Goal: Transaction & Acquisition: Subscribe to service/newsletter

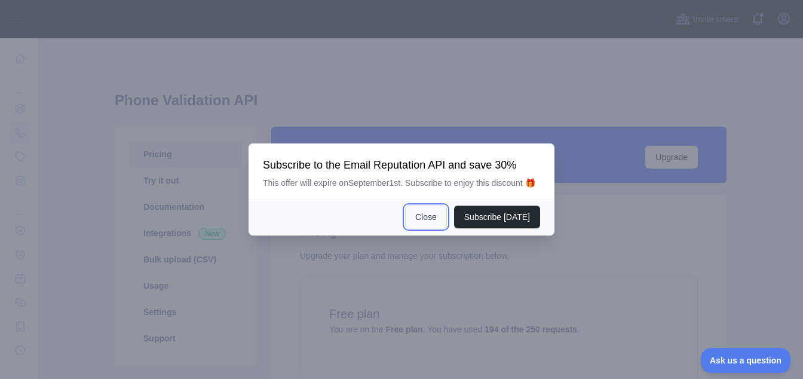
click at [429, 223] on button "Close" at bounding box center [426, 216] width 42 height 23
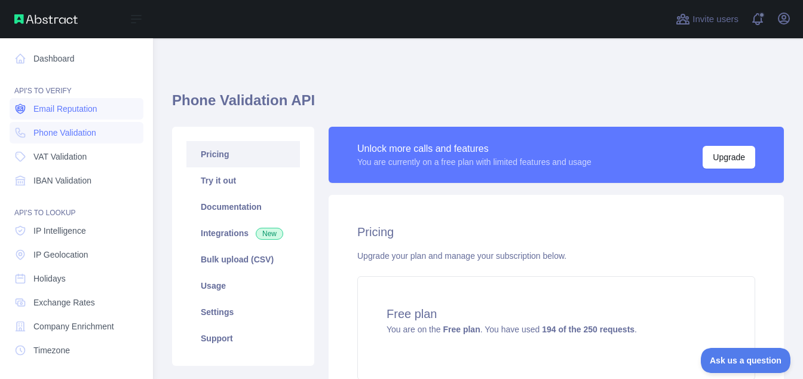
click at [66, 109] on span "Email Reputation" at bounding box center [65, 109] width 64 height 12
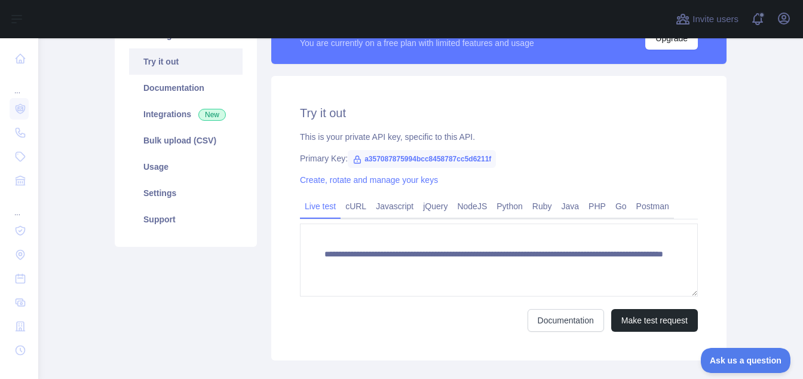
scroll to position [140, 0]
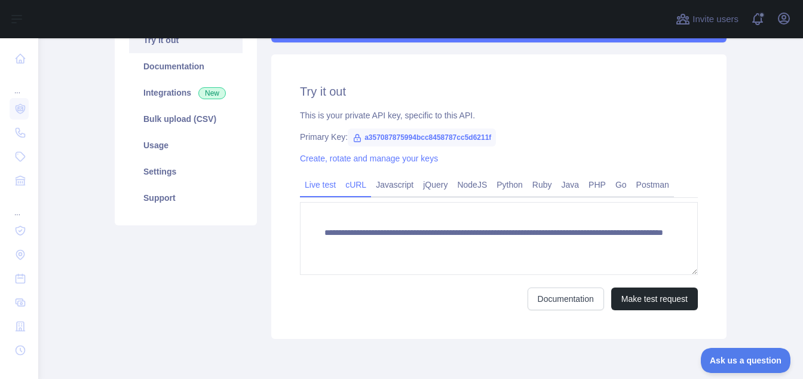
click at [357, 195] on div "cURL" at bounding box center [355, 188] width 30 height 19
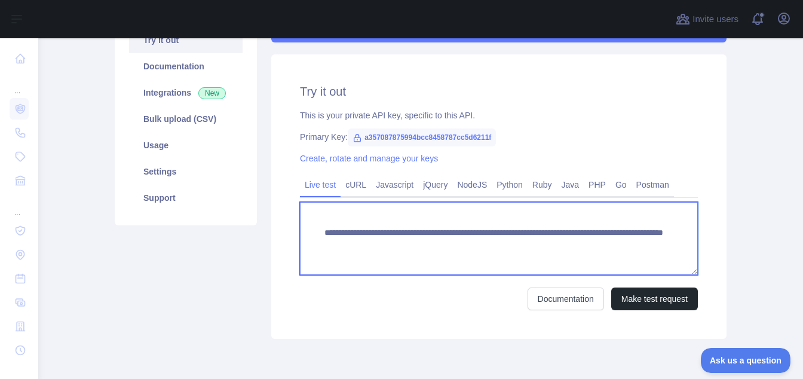
click at [383, 251] on textarea "**********" at bounding box center [499, 238] width 398 height 73
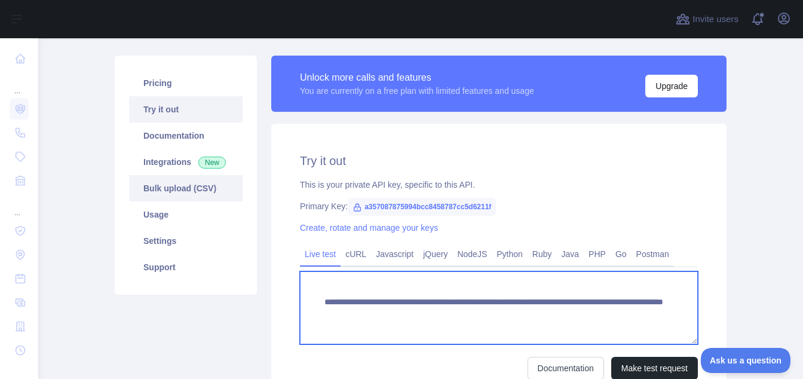
scroll to position [41, 0]
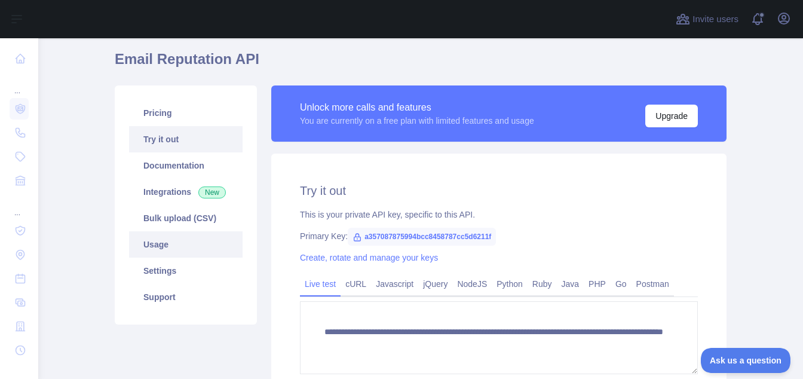
click at [170, 248] on link "Usage" at bounding box center [185, 244] width 113 height 26
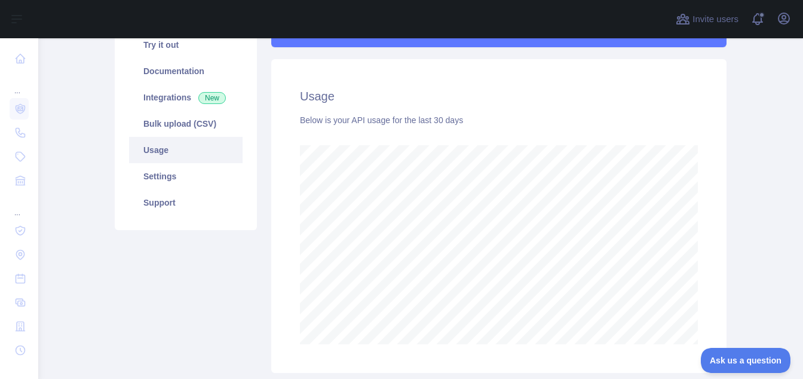
scroll to position [340, 764]
click at [785, 25] on icon "button" at bounding box center [783, 18] width 14 height 14
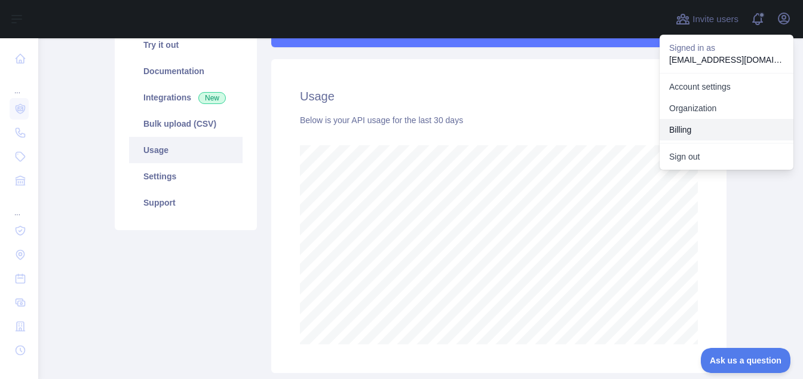
click at [705, 130] on button "Billing" at bounding box center [726, 129] width 134 height 21
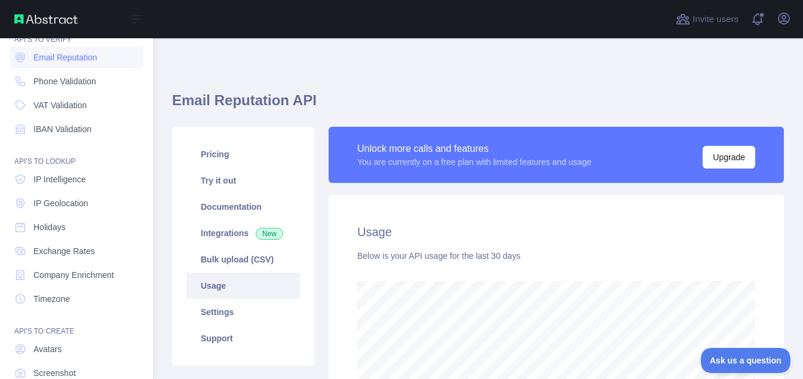
scroll to position [0, 0]
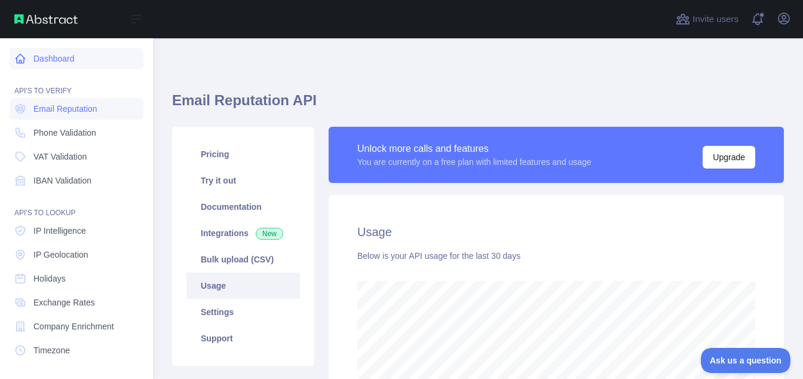
click at [66, 60] on link "Dashboard" at bounding box center [77, 58] width 134 height 21
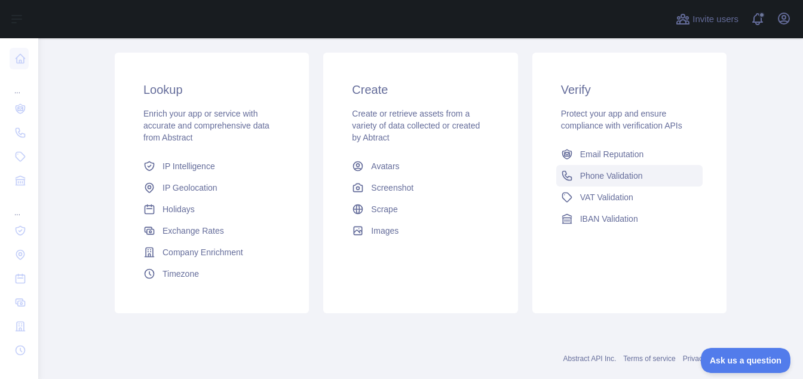
scroll to position [271, 0]
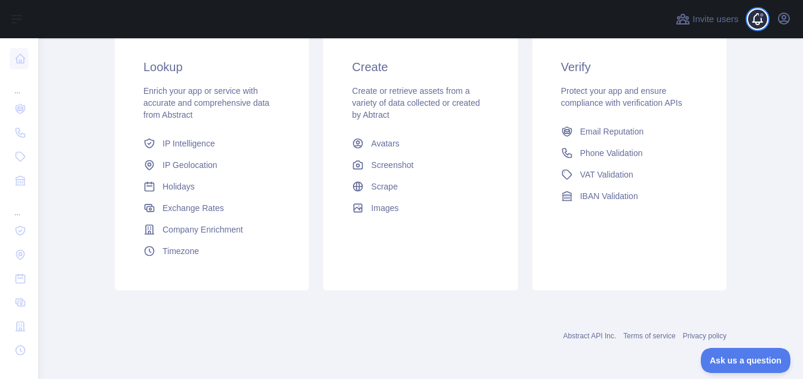
click at [757, 22] on span at bounding box center [762, 19] width 24 height 38
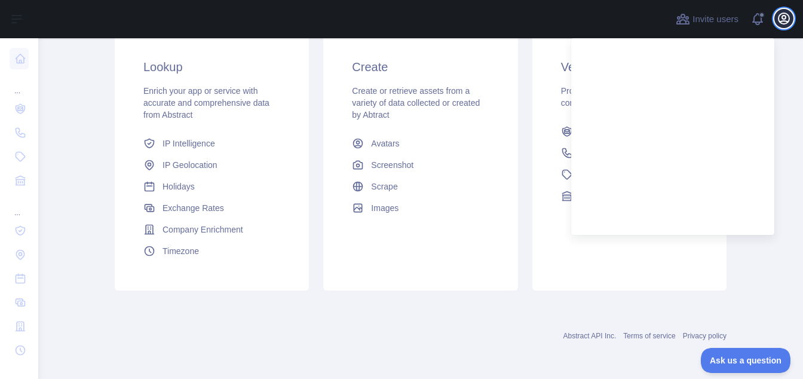
click at [789, 20] on icon "button" at bounding box center [783, 18] width 11 height 11
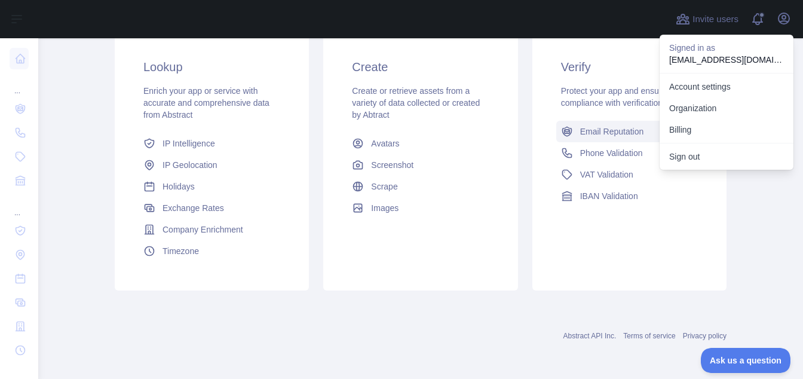
click at [627, 136] on span "Email Reputation" at bounding box center [612, 131] width 64 height 12
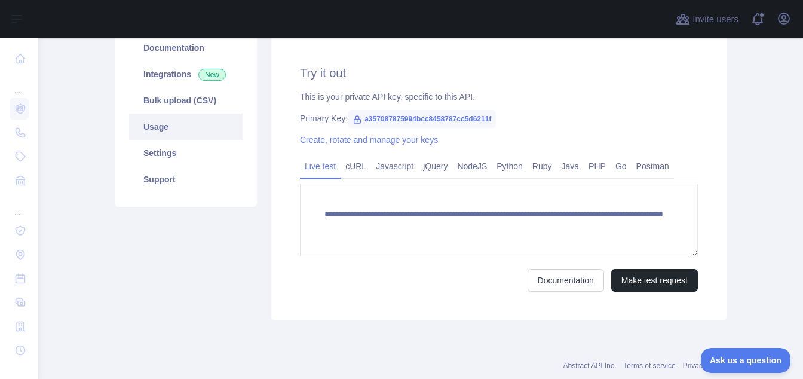
scroll to position [207, 0]
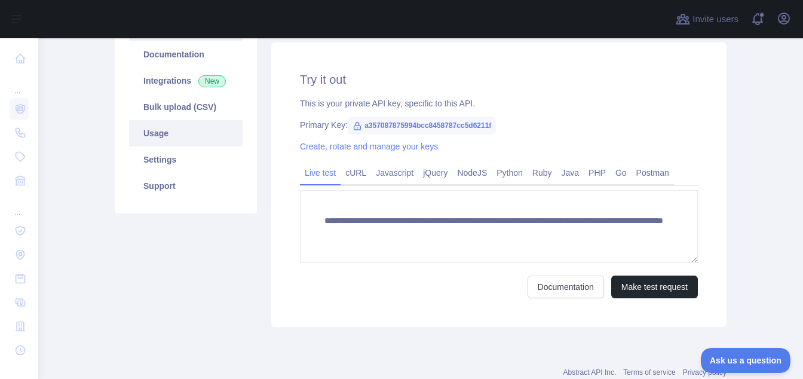
click at [210, 138] on link "Usage" at bounding box center [185, 133] width 113 height 26
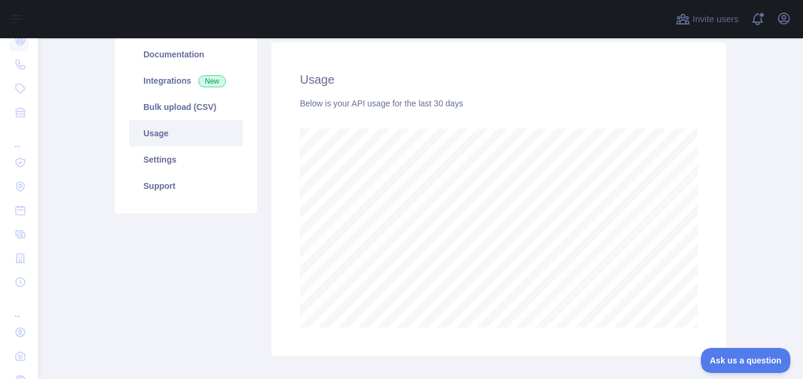
scroll to position [340, 764]
click at [785, 21] on icon "button" at bounding box center [783, 18] width 11 height 11
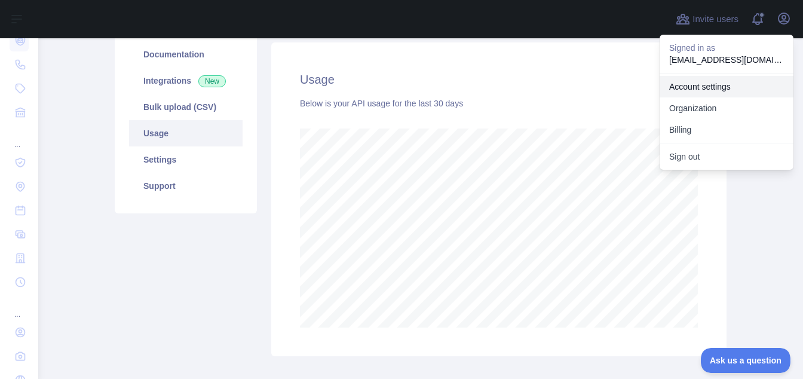
click at [720, 90] on link "Account settings" at bounding box center [726, 86] width 134 height 21
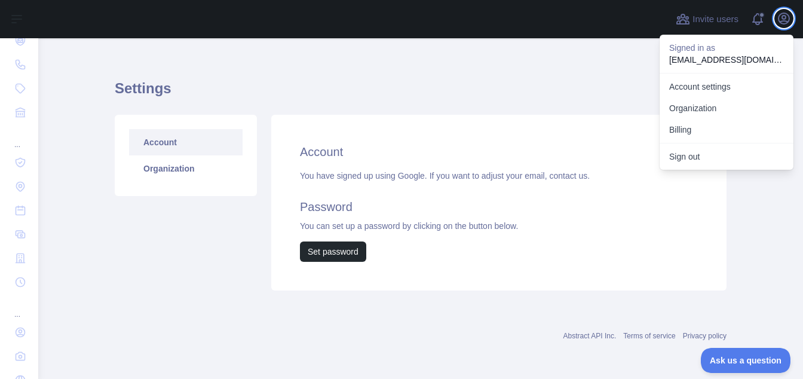
scroll to position [12, 0]
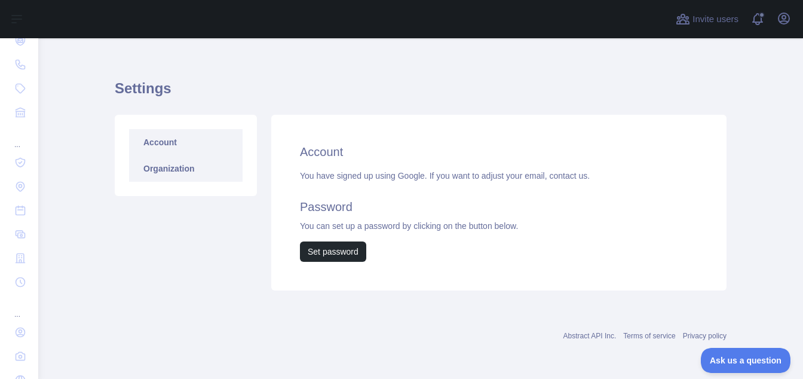
click at [185, 180] on link "Organization" at bounding box center [185, 168] width 113 height 26
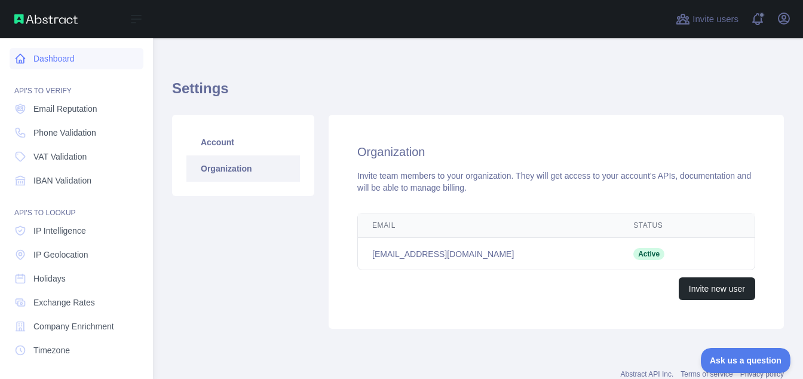
click at [73, 53] on link "Dashboard" at bounding box center [77, 58] width 134 height 21
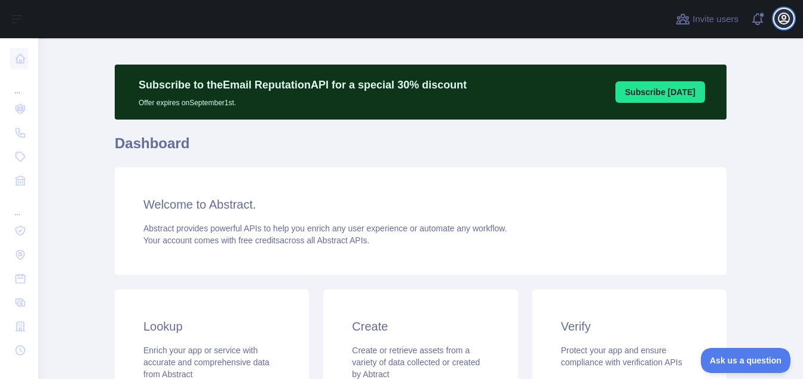
click at [786, 16] on icon "button" at bounding box center [783, 18] width 14 height 14
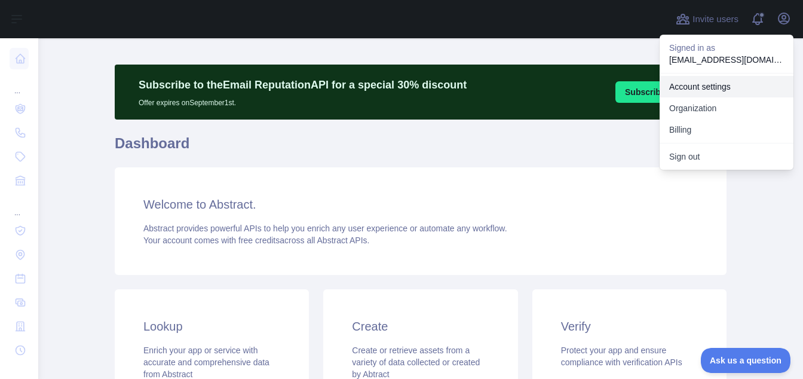
click at [741, 89] on link "Account settings" at bounding box center [726, 86] width 134 height 21
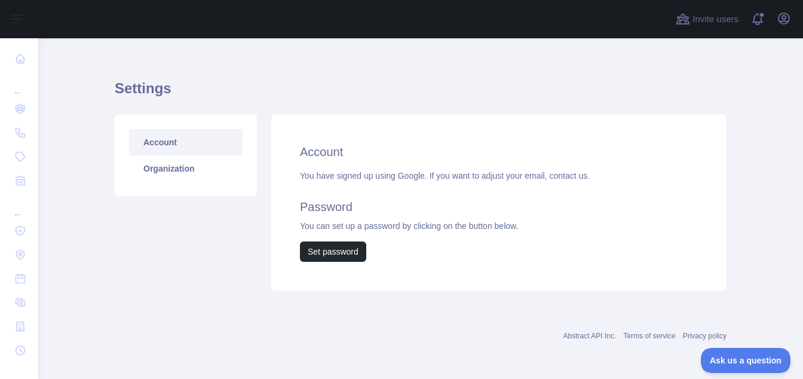
click at [145, 185] on div "Account Organization" at bounding box center [186, 155] width 142 height 81
click at [153, 182] on div "Account Organization" at bounding box center [186, 155] width 142 height 81
click at [158, 173] on link "Organization" at bounding box center [185, 168] width 113 height 26
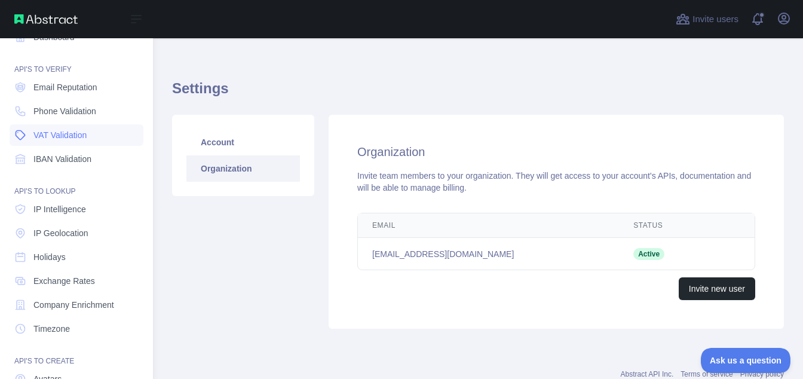
scroll to position [7, 0]
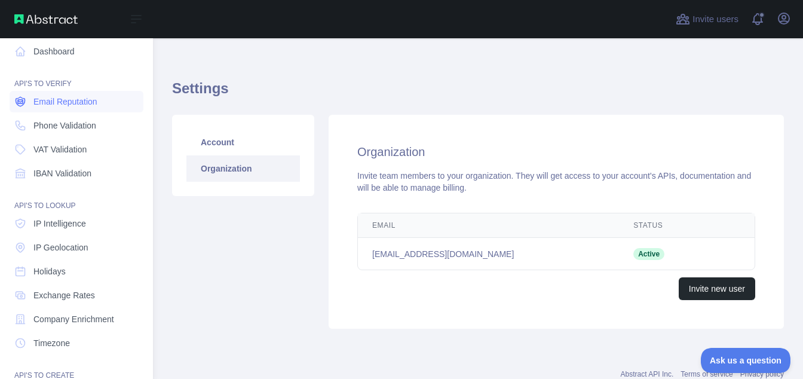
click at [82, 105] on span "Email Reputation" at bounding box center [65, 102] width 64 height 12
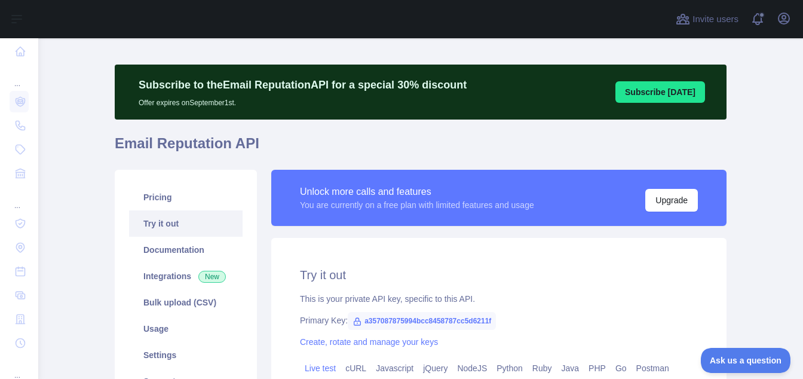
scroll to position [59, 0]
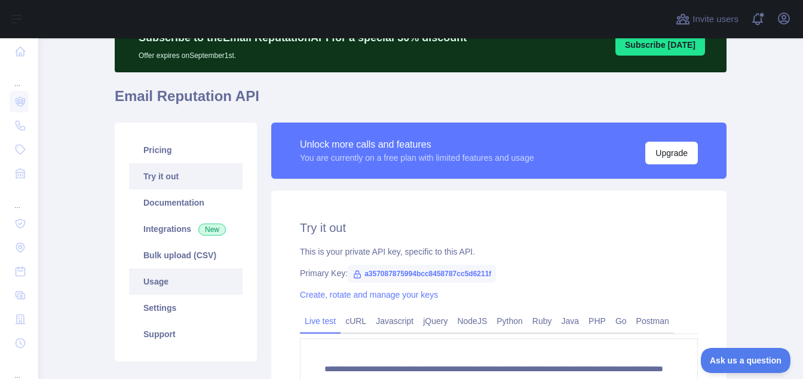
click at [190, 287] on link "Usage" at bounding box center [185, 281] width 113 height 26
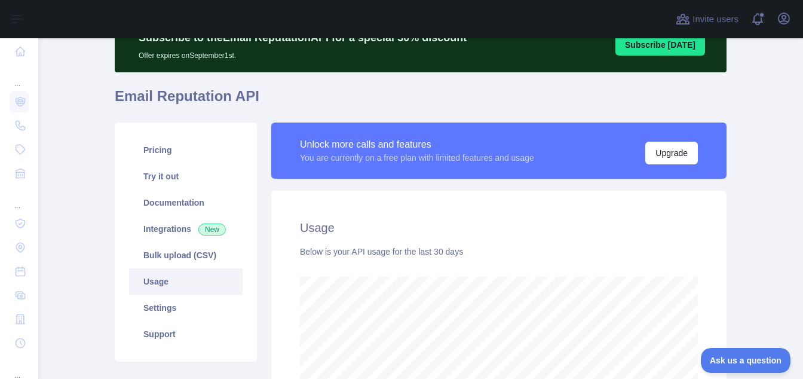
scroll to position [340, 764]
click at [395, 147] on div "Unlock more calls and features" at bounding box center [417, 144] width 234 height 14
click at [665, 154] on button "Upgrade" at bounding box center [671, 153] width 53 height 23
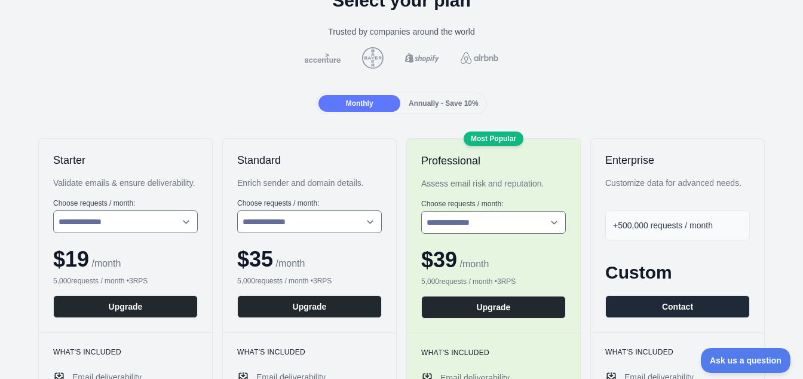
scroll to position [77, 0]
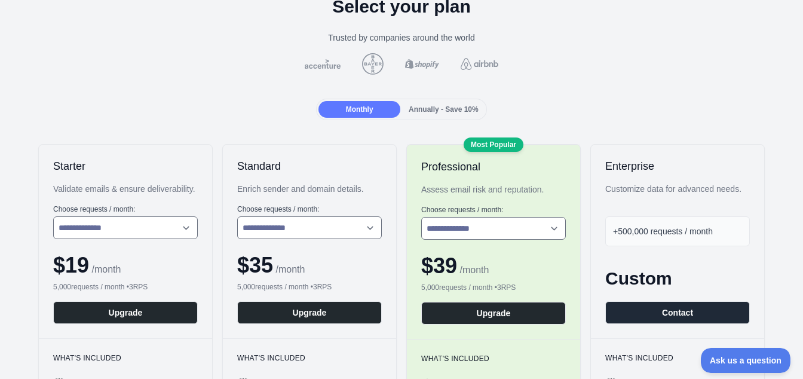
click at [453, 112] on span "Annually - Save 10%" at bounding box center [443, 109] width 70 height 8
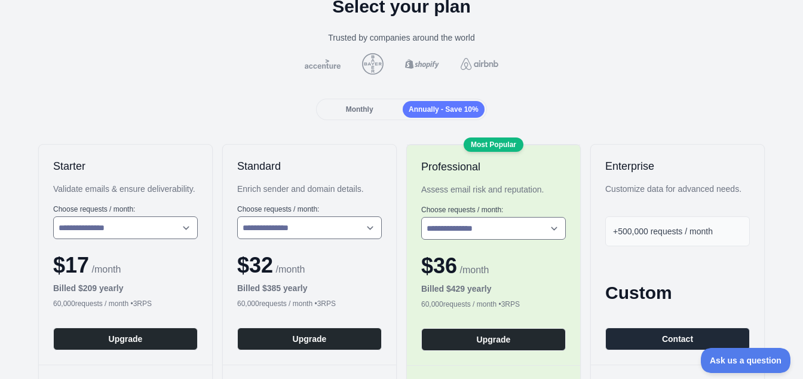
click at [387, 113] on div "Monthly" at bounding box center [359, 109] width 82 height 17
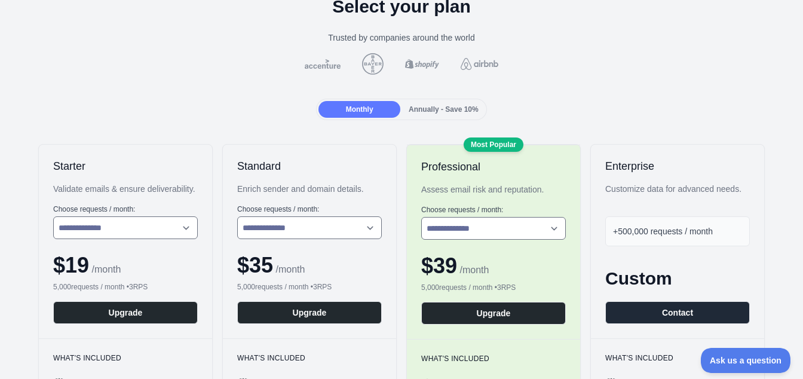
click at [434, 106] on span "Annually - Save 10%" at bounding box center [443, 109] width 70 height 8
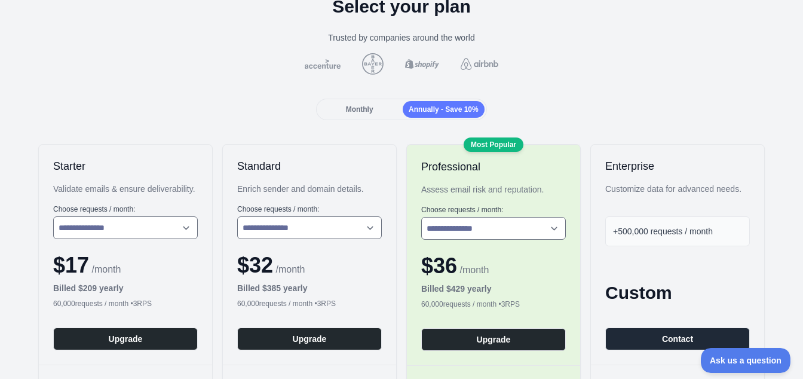
click at [382, 105] on div "Monthly" at bounding box center [359, 109] width 82 height 17
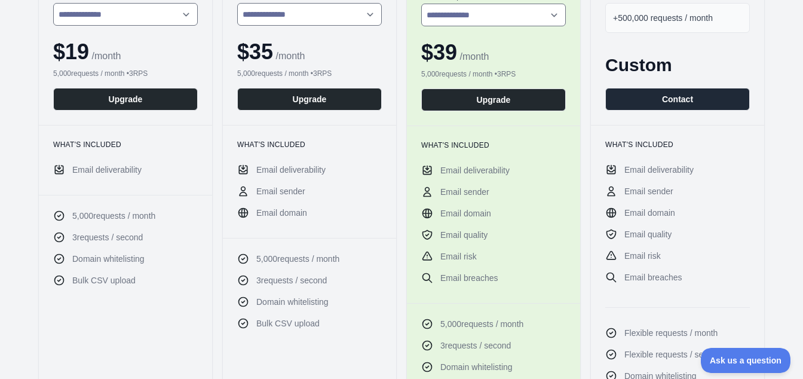
scroll to position [299, 0]
